Goal: Transaction & Acquisition: Purchase product/service

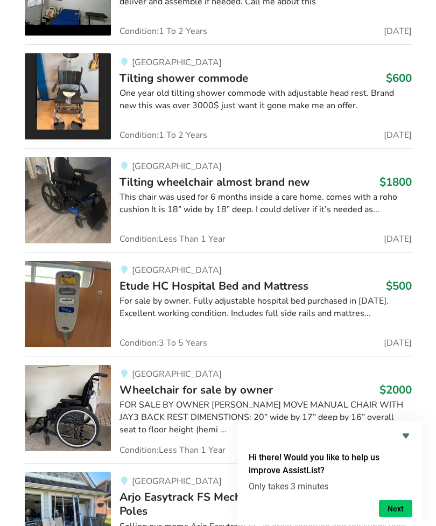
scroll to position [6130, 0]
click at [264, 191] on div "This chair was used for 6 months inside a care home. comes with a roho cushion …" at bounding box center [266, 203] width 293 height 25
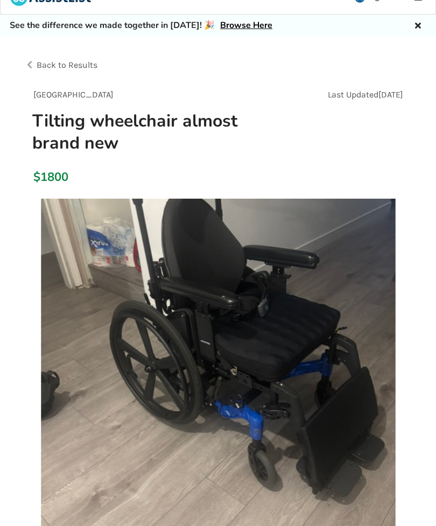
click at [309, 307] on img at bounding box center [218, 376] width 355 height 355
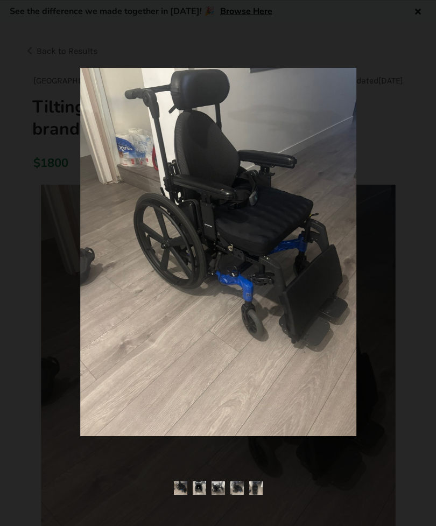
scroll to position [34, 0]
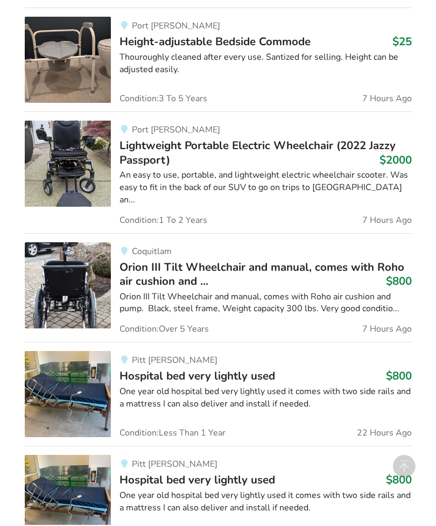
scroll to position [1176, 0]
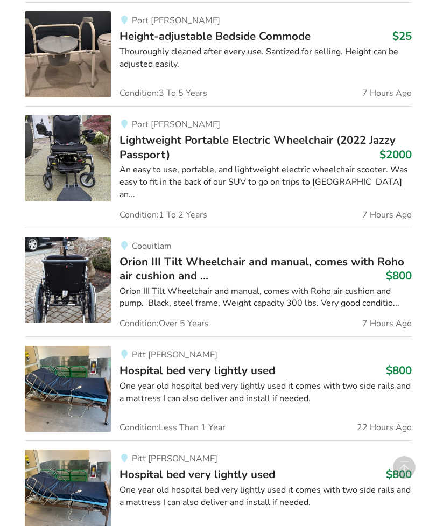
click at [314, 255] on h3 "Orion III Tilt Wheelchair and manual, comes with Roho air cushion and ... $800" at bounding box center [266, 269] width 293 height 29
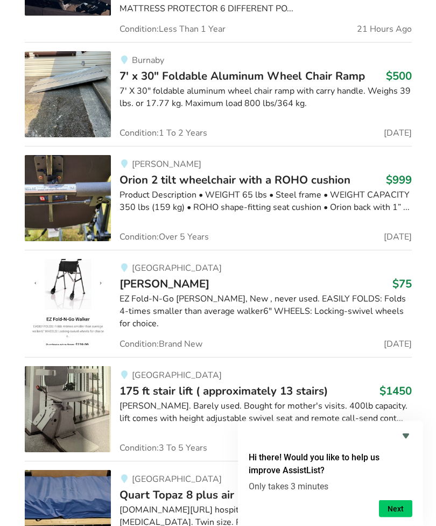
scroll to position [3375, 0]
click at [275, 189] on div "Product Description • WEIGHT 65 lbs • Steel frame • WEIGHT CAPACITY 350 lbs (15…" at bounding box center [266, 201] width 293 height 25
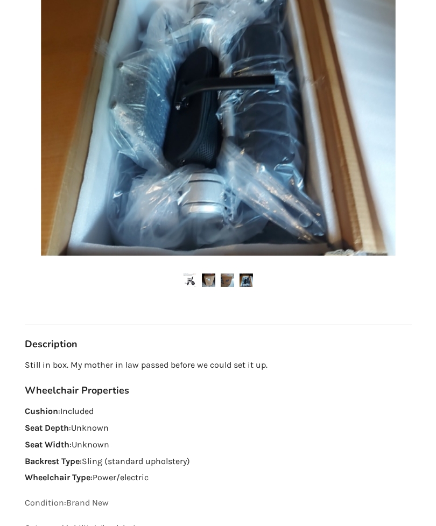
scroll to position [283, 0]
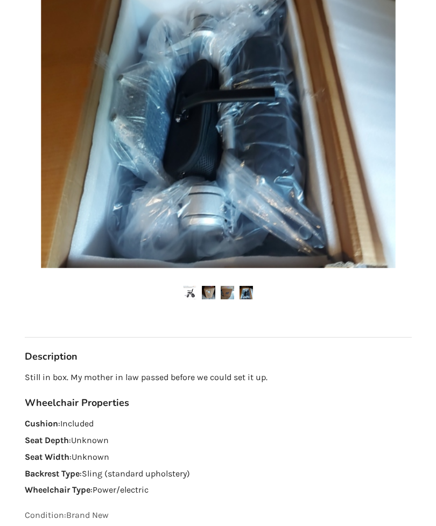
click at [227, 286] on link at bounding box center [227, 292] width 13 height 13
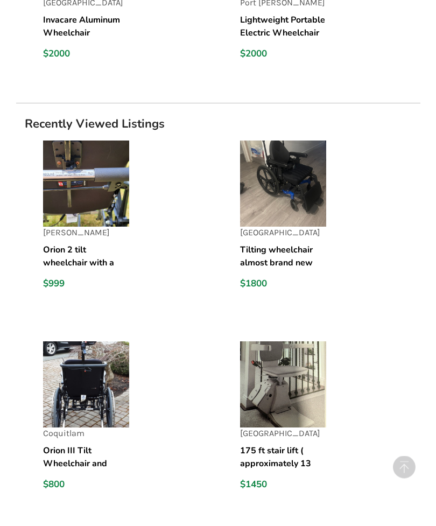
scroll to position [1538, 0]
click at [292, 204] on img at bounding box center [283, 184] width 86 height 86
